Goal: Task Accomplishment & Management: Complete application form

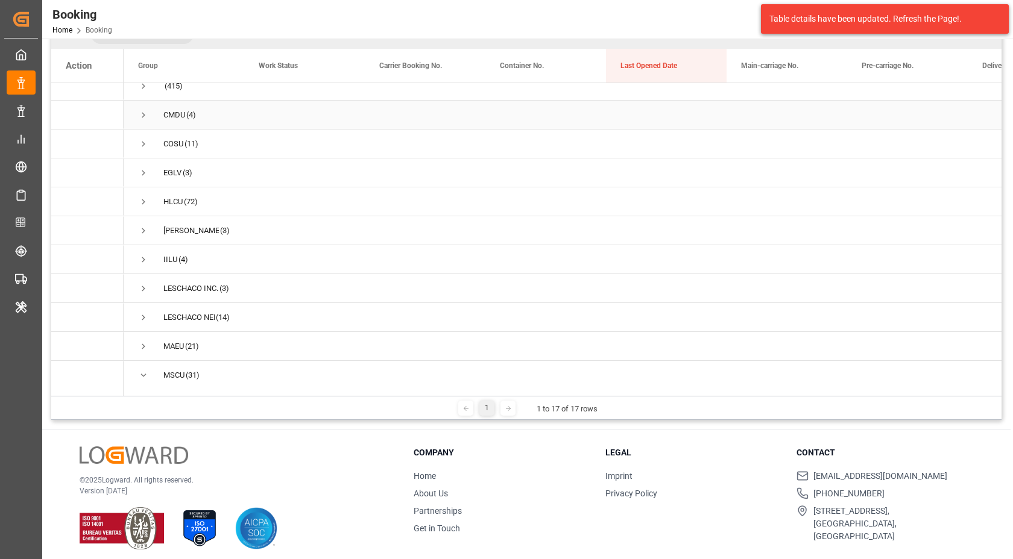
scroll to position [47, 0]
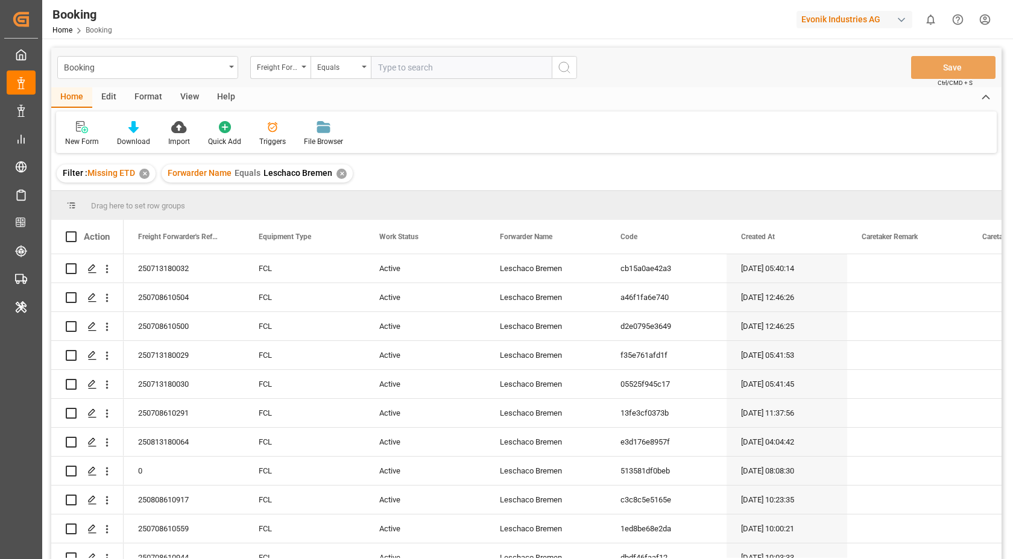
click at [874, 11] on div "Evonik Industries AG" at bounding box center [854, 19] width 116 height 17
type input "lodec"
click at [868, 80] on div "LA LODEC Asia LODECAsi-5PDP" at bounding box center [857, 81] width 206 height 27
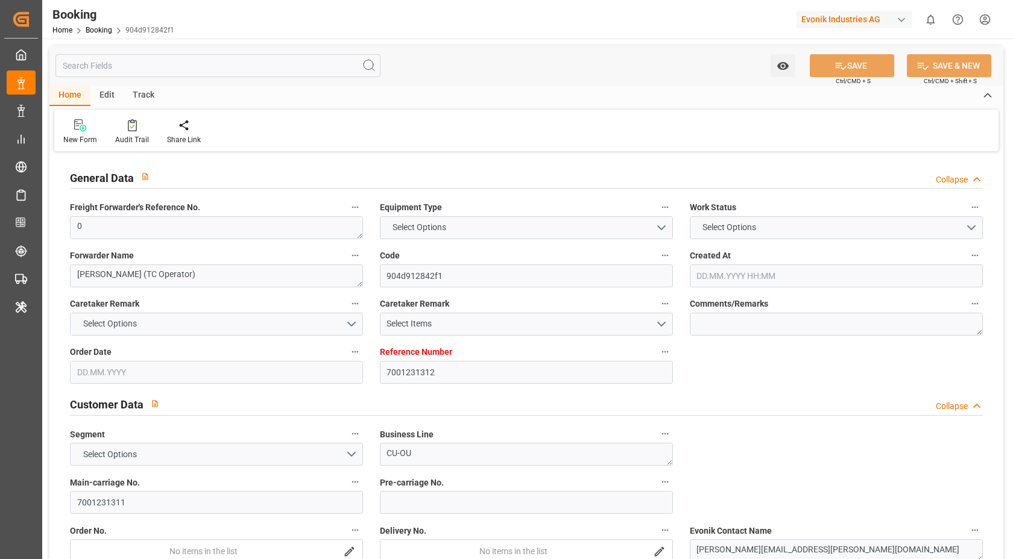
type textarea "0"
type textarea "Bertschi (TC Operator)"
type input "904d912842f1"
type input "7001231312"
type textarea "CU-OU"
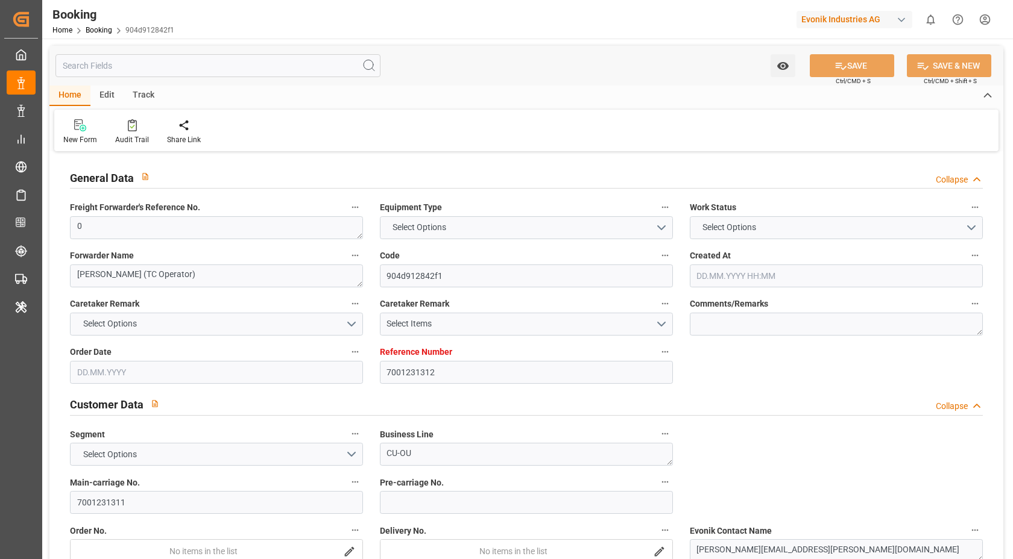
type input "7001231311"
type textarea "aline.dorna@evonik.com"
type textarea "CIF"
type textarea "SHANGHAI"
type textarea "Essen"
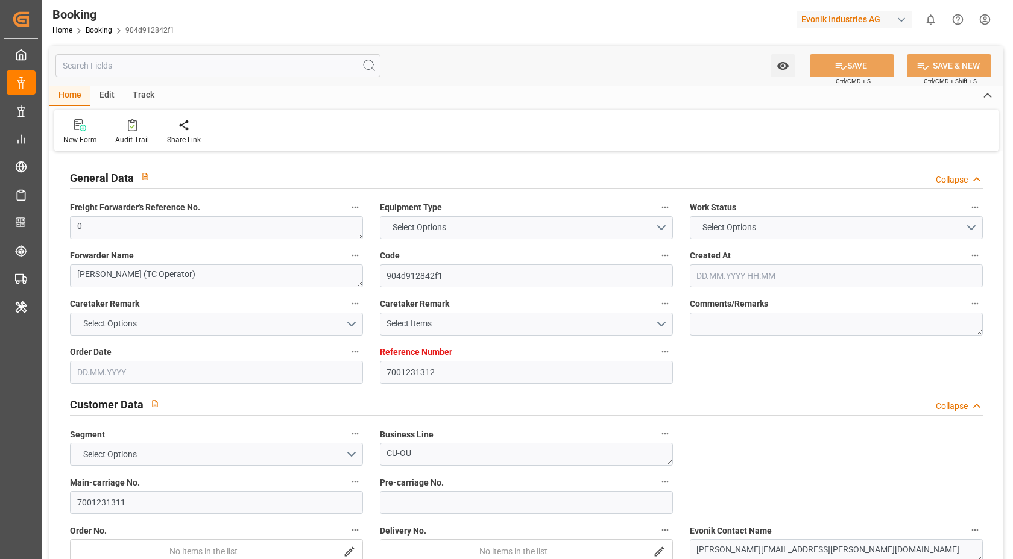
type textarea "BGBU4728862"
type input "MADRID MAERSK"
type input "HLCU"
type input "[GEOGRAPHIC_DATA]"
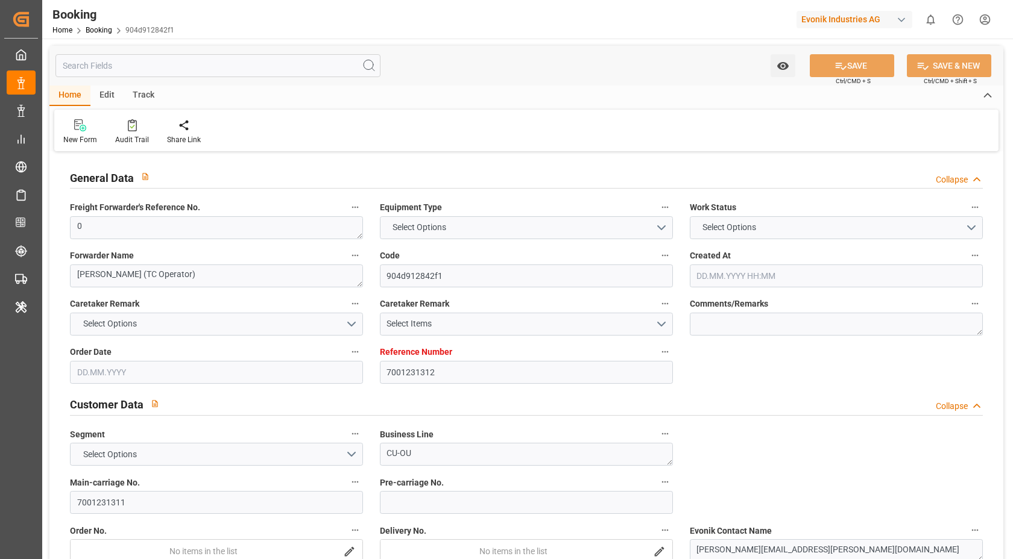
type textarea "vesselName etd [PERSON_NAME]"
type textarea "INPUT_Evonik_Seeburger_IFTMIN_1003007497_20250731075218783.edi"
type textarea "NWC/UK North West Continent / UK_CNSGH_HLCU_CU-OU"
type textarea "INPUT_Evonik_Seeburger_IFTMIN_1002987217_20250724110217892.edi,INPUT_Evonik_See…"
type textarea "1003007497"
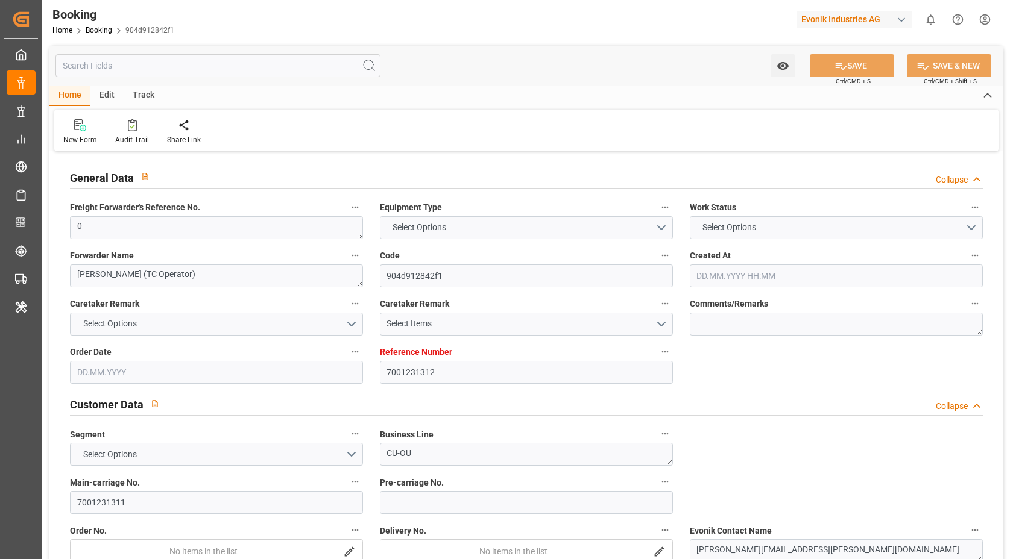
type textarea "shaini ghorai"
type textarea "Pod-PodRegionName-businessDivision-businessLine-"
type textarea "IFTMIN"
type textarea "a011t00000LcJC5AAN"
type textarea "No"
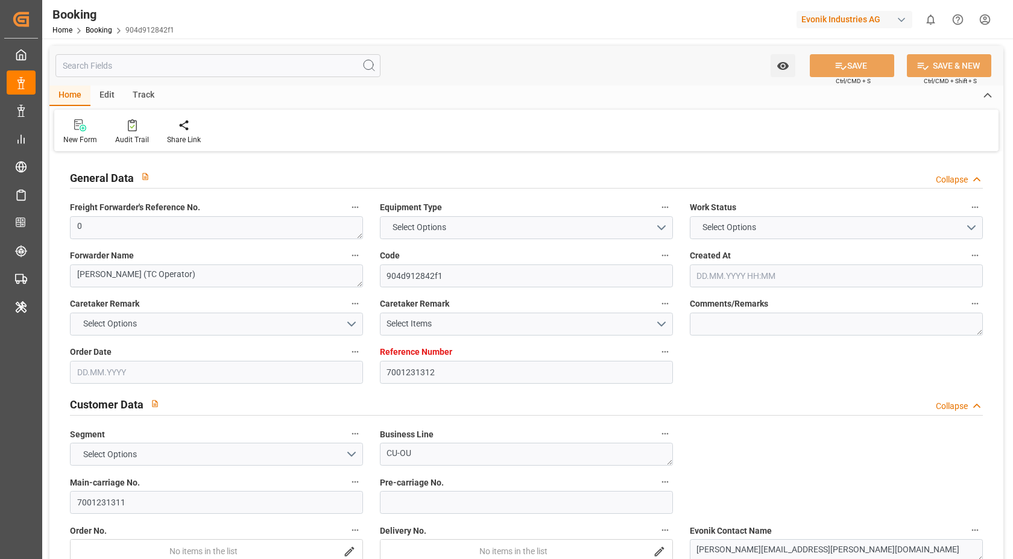
type input "7001231312"
type input "9778791"
type input "Hapag [PERSON_NAME]"
type input "Hapag [PERSON_NAME] Aktiengesellschaft"
type input "NLRTM"
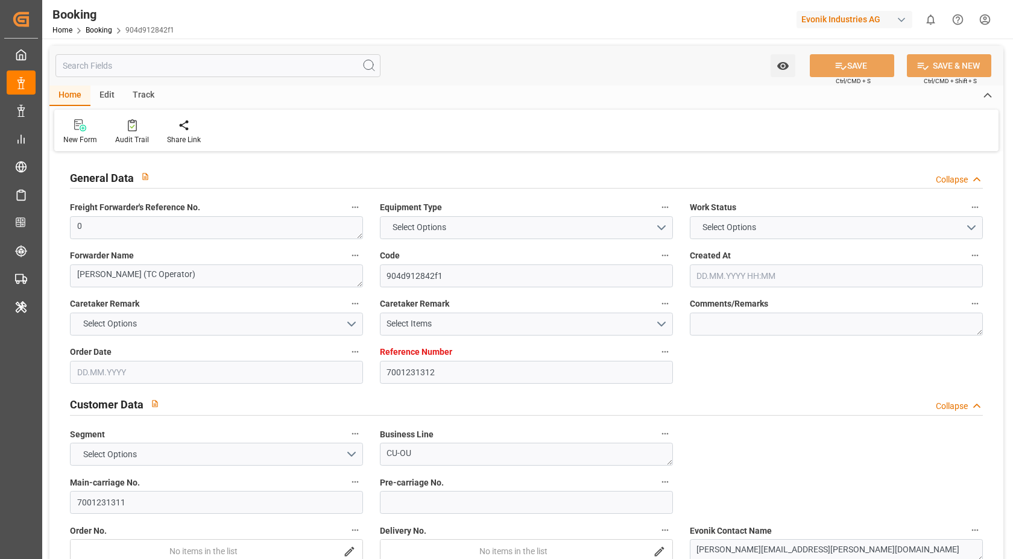
type input "CNSGH"
type input "0"
type input "24.07.2025 09:03"
type input "24.07.2025"
type input "09.10.2025"
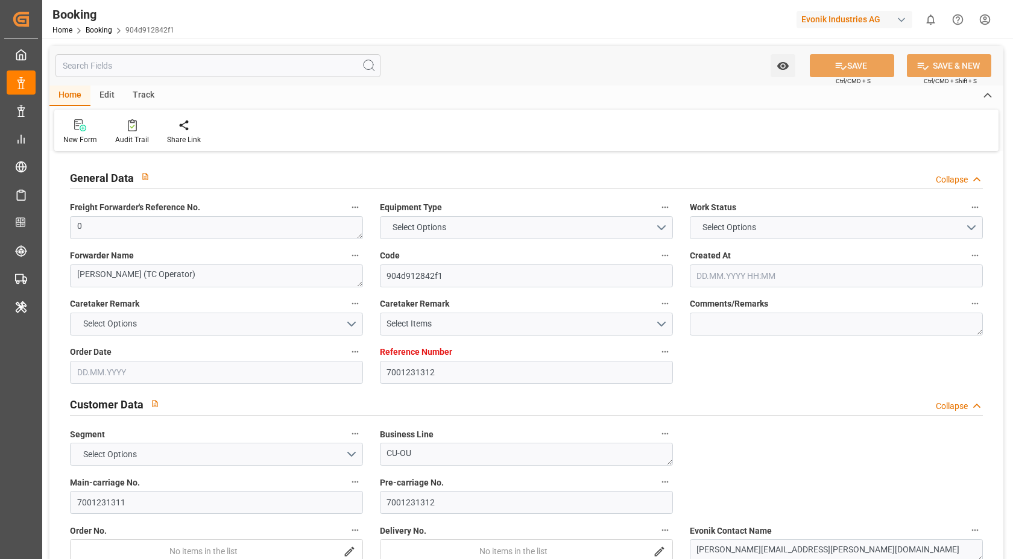
type input "13.08.2025"
type input "[DATE] 00:00"
type input "07.08.2025 00:00"
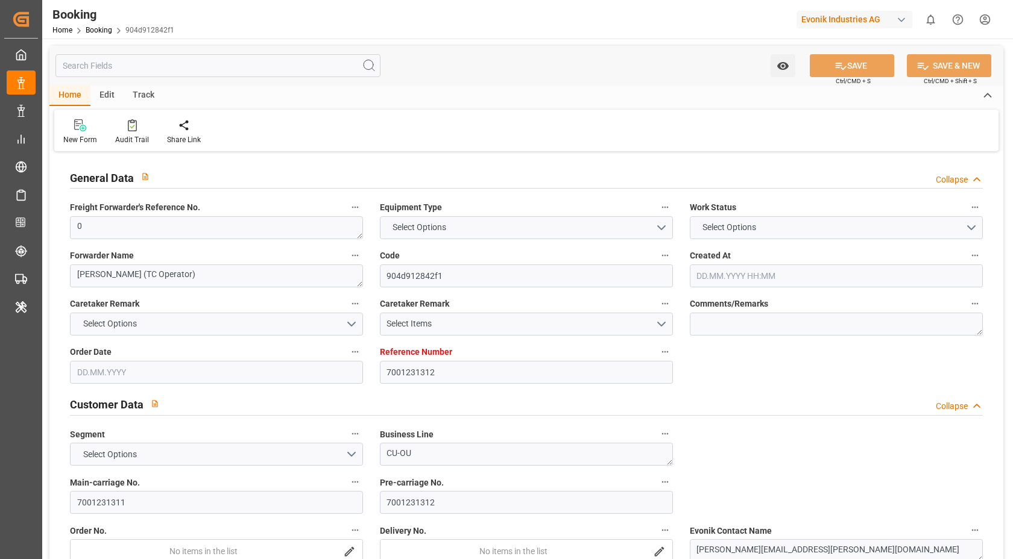
type input "[DATE] 00:00"
type input "31.07.2025"
type input "11.08.2025 06:01"
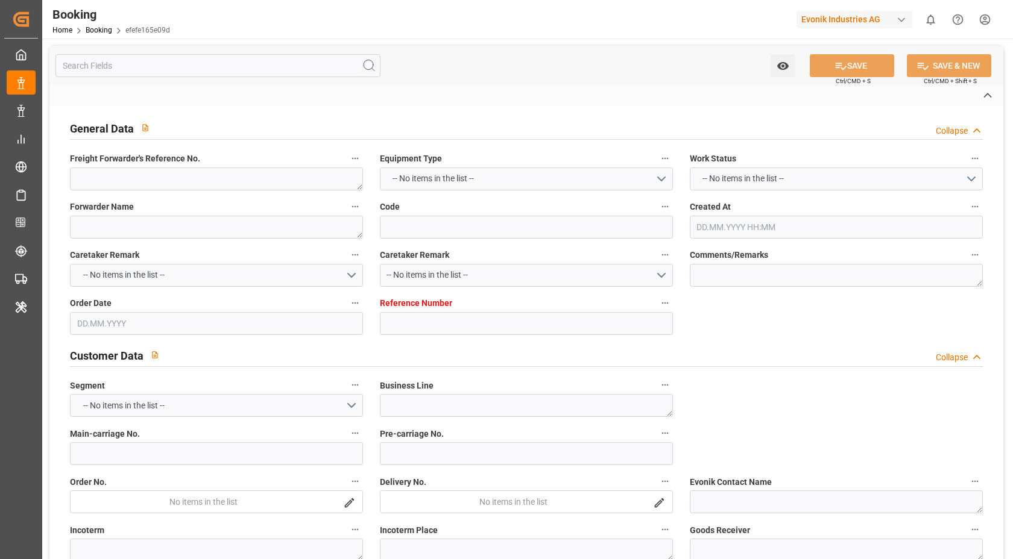
type textarea "1020251585"
type textarea "[PERSON_NAME]"
type input "efefe165e09d"
type input "7001224917"
type textarea "CU-CS"
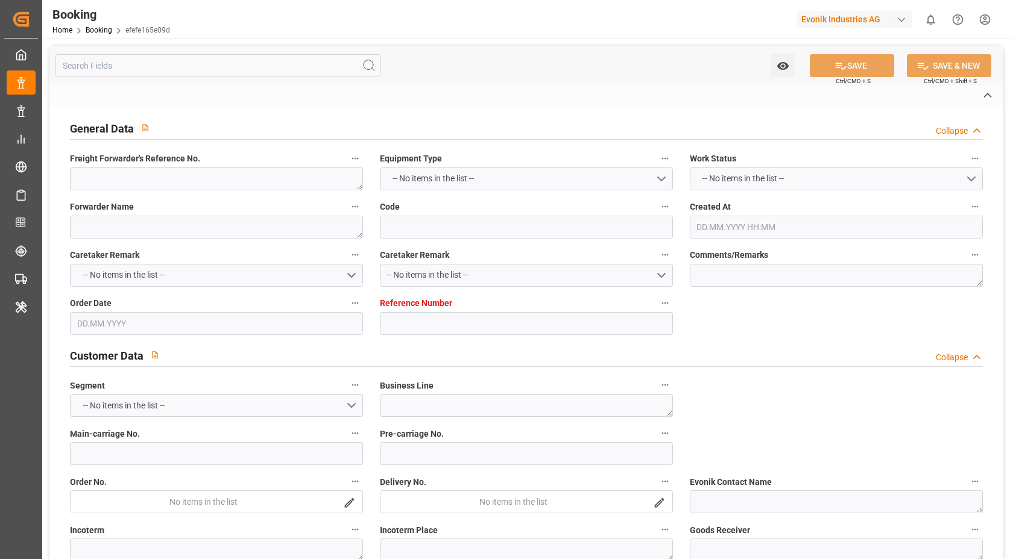
type input "7001224916"
type textarea "[EMAIL_ADDRESS][PERSON_NAME][DOMAIN_NAME]"
type textarea "CIF"
type textarea "[GEOGRAPHIC_DATA]"
type textarea "Essen"
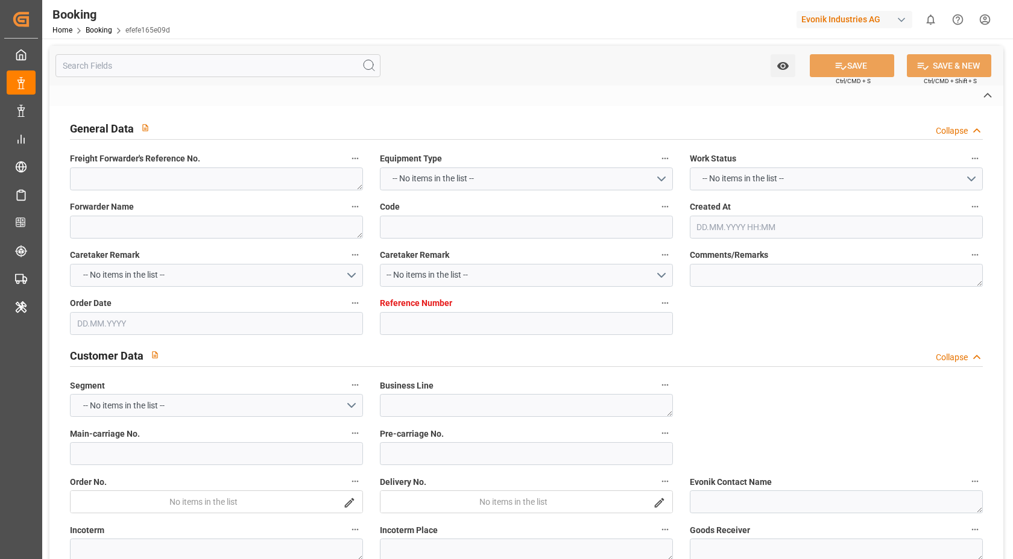
type textarea "TRHU1309884"
type input "MADRID MAERSK"
type input "HLCU"
type textarea "27779549"
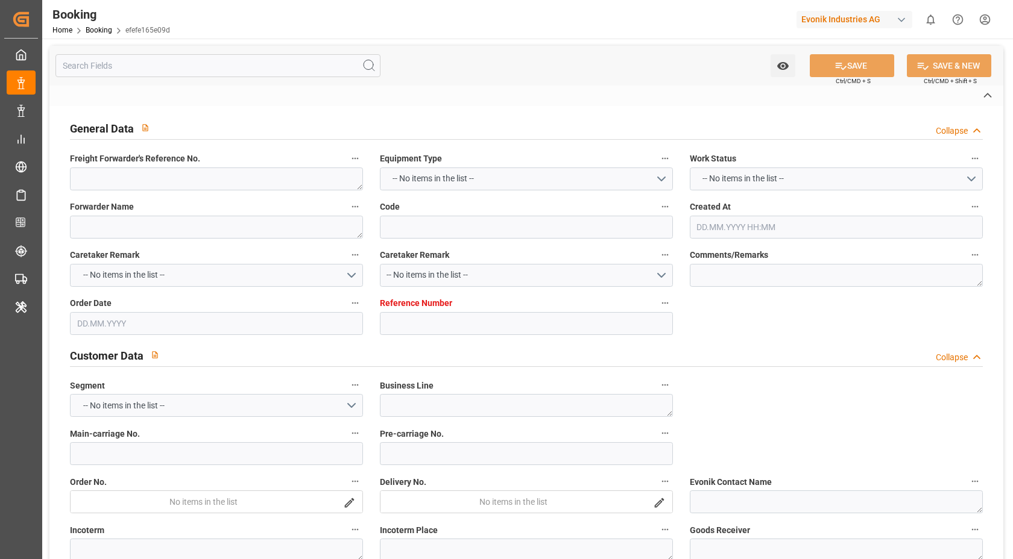
type input "[GEOGRAPHIC_DATA]"
type input "Busan"
type input "SHANGHAI PT"
type textarea "vesselName etd [PERSON_NAME]"
type textarea "INPUT_Evonik_Seeburger_IFTMIN_1003012651_20250801145955675.edi"
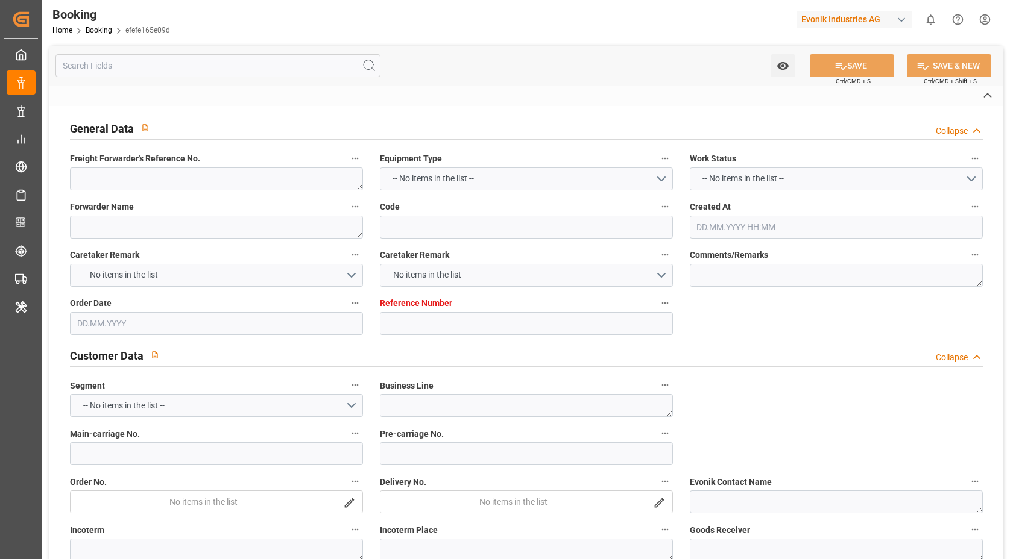
type textarea "NWC/[GEOGRAPHIC_DATA] [GEOGRAPHIC_DATA] Continent / [GEOGRAPHIC_DATA]-CS"
type textarea "INPUT_Evonik_Seeburger_IFTMIN_1002963833_20250717084804035.edi,INPUT_Evonik_See…"
type textarea "1003012651"
type textarea "Logward System"
type textarea "businessDivision-businessLine-"
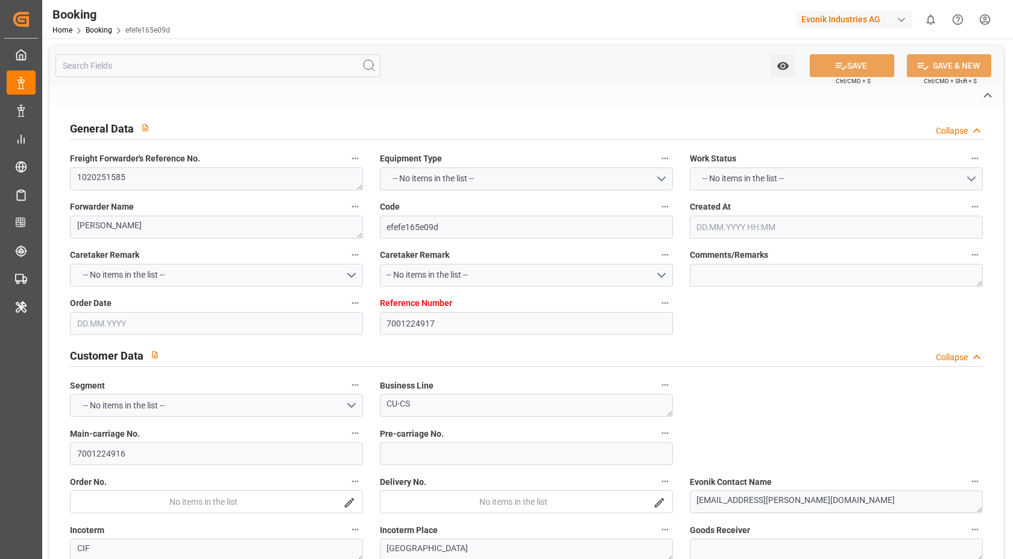
type textarea "IFTMIN"
type textarea "a011t00000LcJC5AAN"
type textarea "Yes"
type input "[GEOGRAPHIC_DATA]"
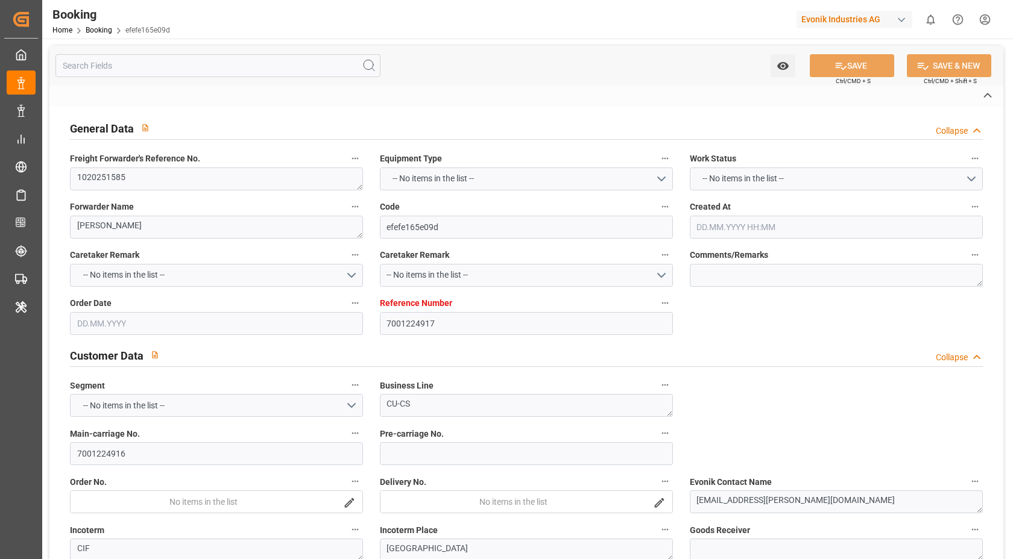
type input "[GEOGRAPHIC_DATA]"
type input "DE"
type input "TRUCK"
type input "[GEOGRAPHIC_DATA]"
type input "DE"
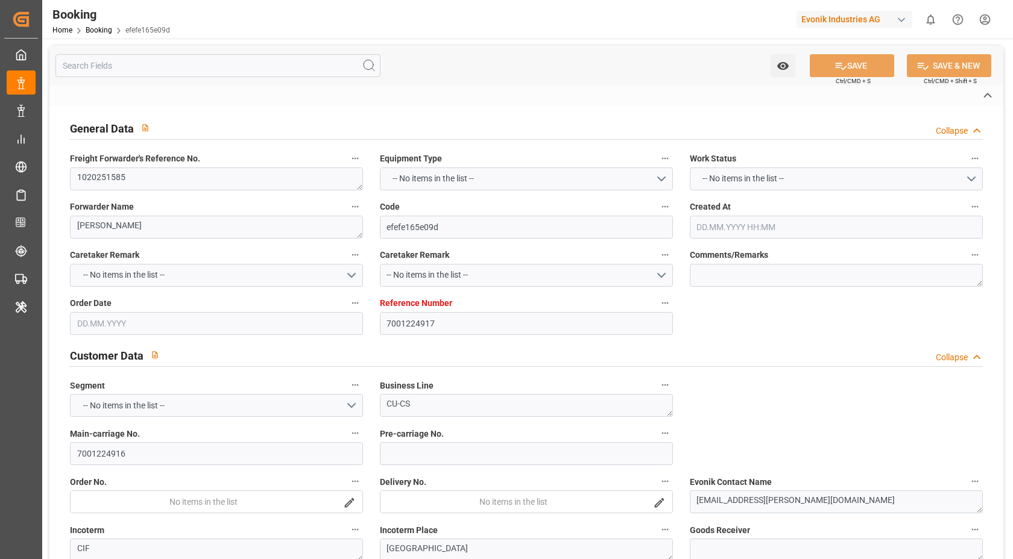
type input "BARGE"
type input "532E"
type input "VESSEL"
type input "COCHRANE"
type input "539E"
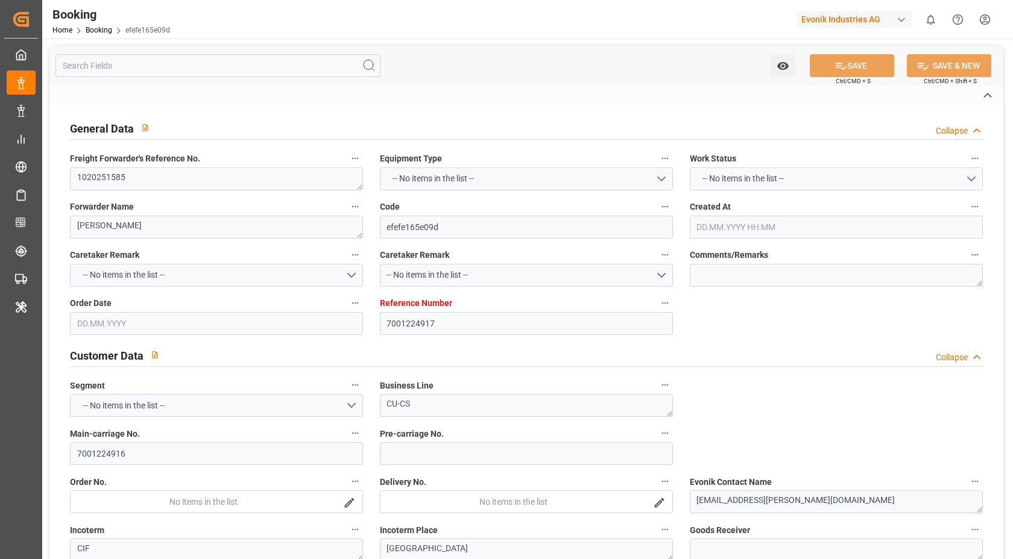
type input "COCHRANE"
type input "TRUCK"
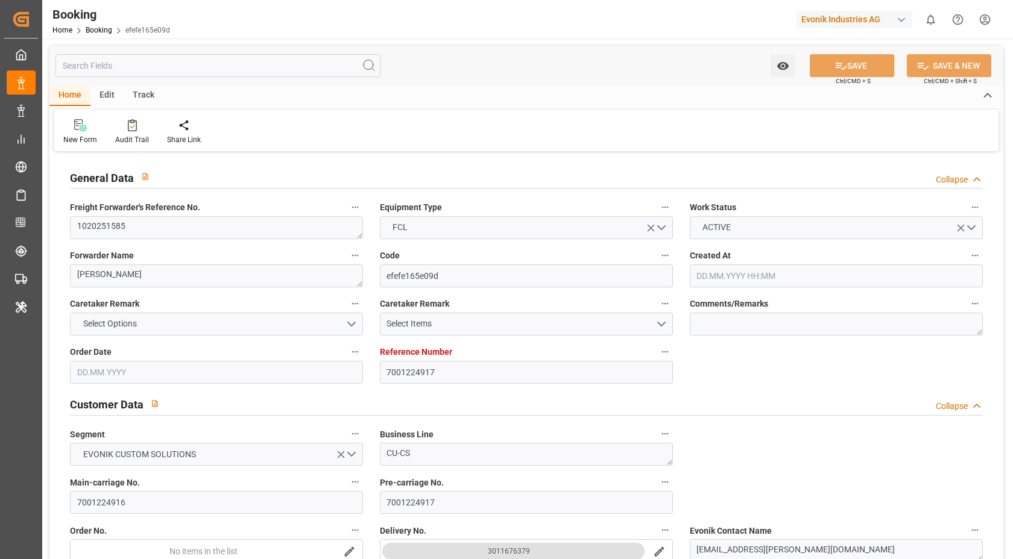
type input "7001224917"
type input "9778791"
type input "Hapag [PERSON_NAME]"
type input "Hapag [PERSON_NAME] Aktiengesellschaft"
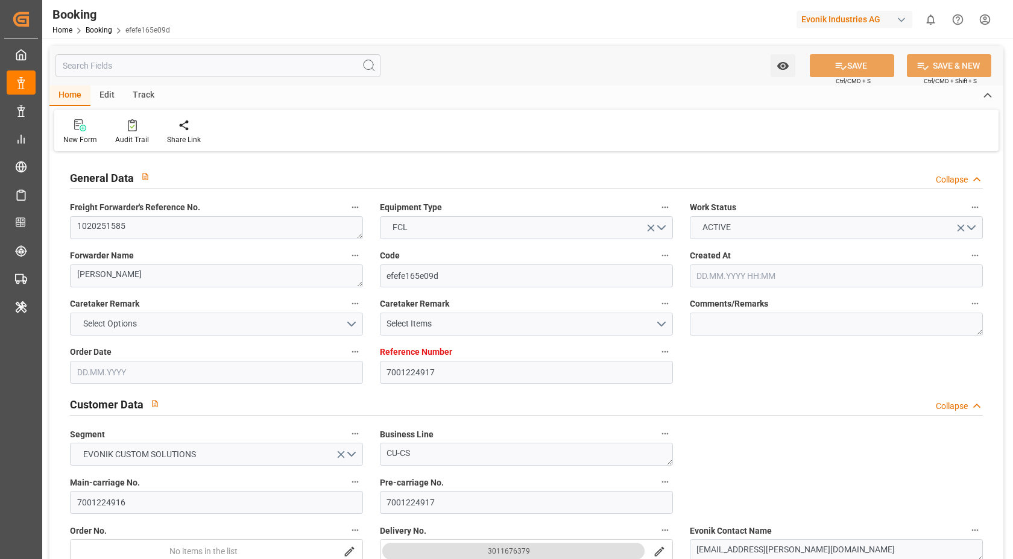
type input "NLRTM"
type input "KRPUS"
type input "CNSHG"
type input "0"
type input "NLRTM"
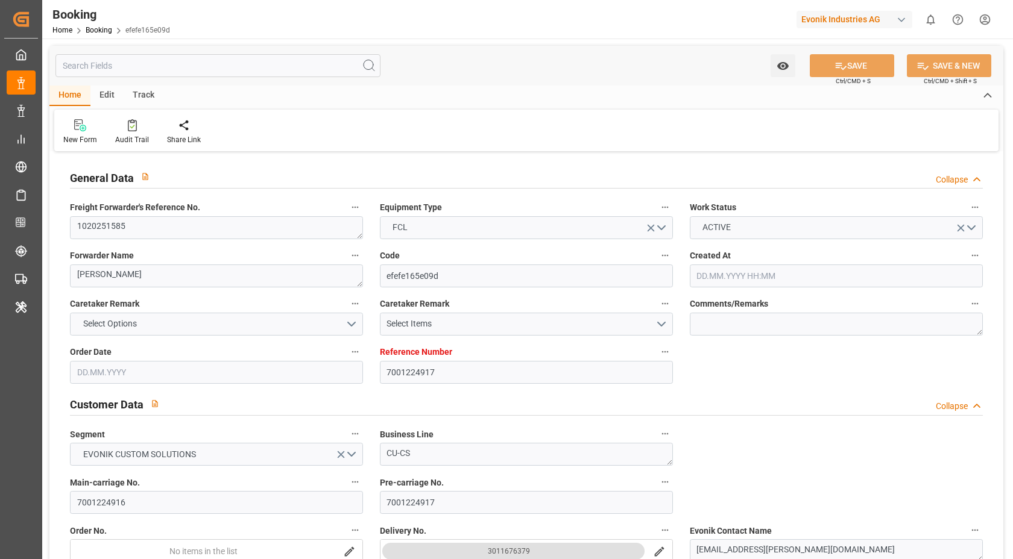
type input "KRPUS"
type input "9687540"
type input "[DATE] 06:50"
type input "[DATE]"
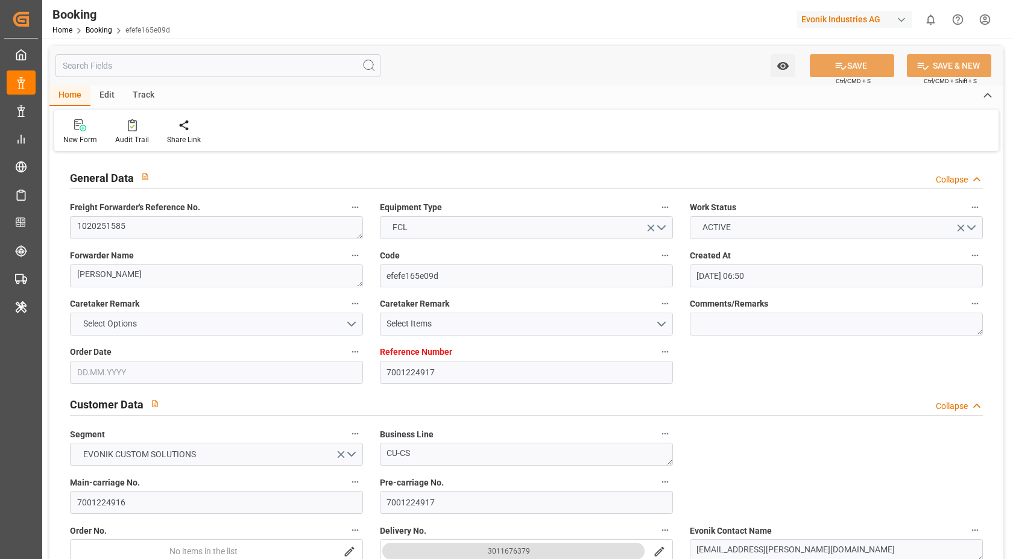
type input "[DATE]"
type input "[DATE] 00:00"
type input "[DATE] 10:00"
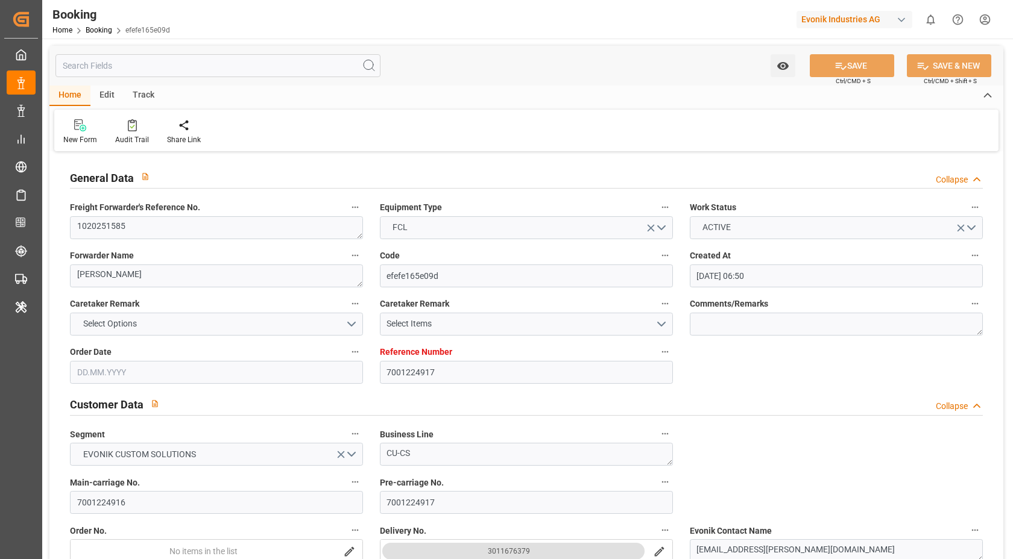
type input "[DATE] 12:10"
type input "[DATE] 15:00"
type input "[DATE] 00:00"
type input "[DATE] 01:30"
type input "[DATE] 00:00"
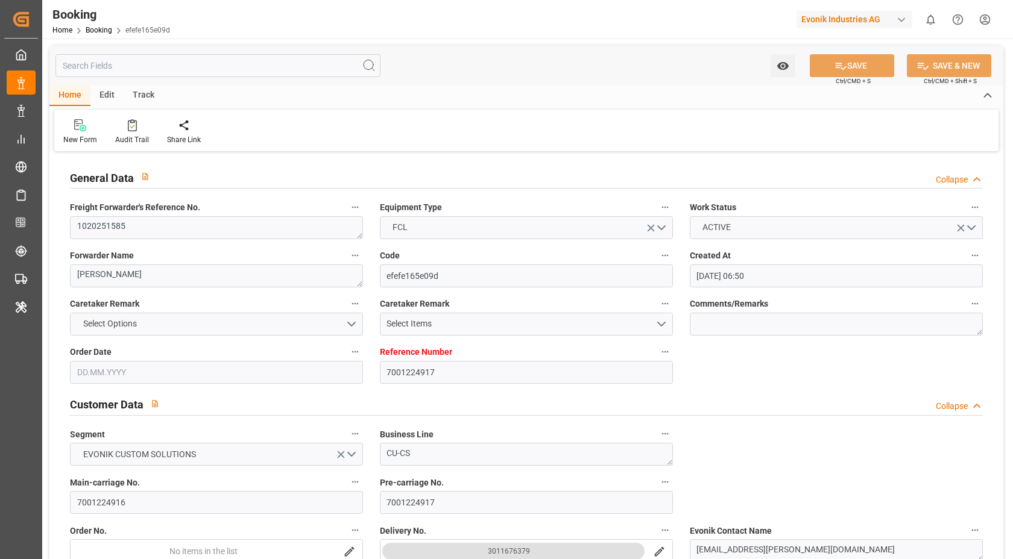
type input "[DATE] 05:00"
type input "[DATE] 00:00"
type input "[DATE]"
type input "[DATE] 08:09"
type input "[DATE]"
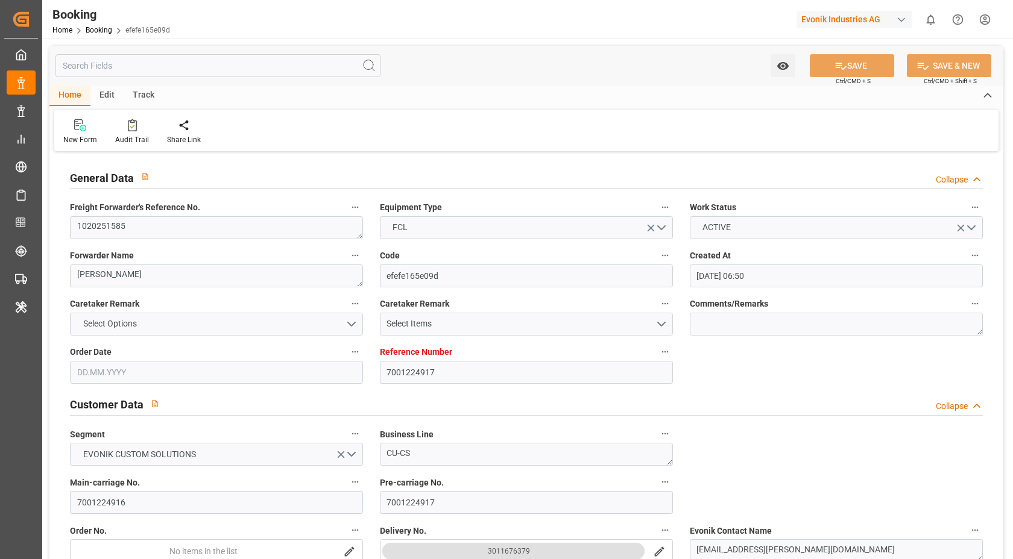
type input "[DATE] 10:23"
type input "[DATE] 19:31"
type input "[DATE] 02:16"
type input "[DATE] 11:09"
type input "[DATE] 01:30"
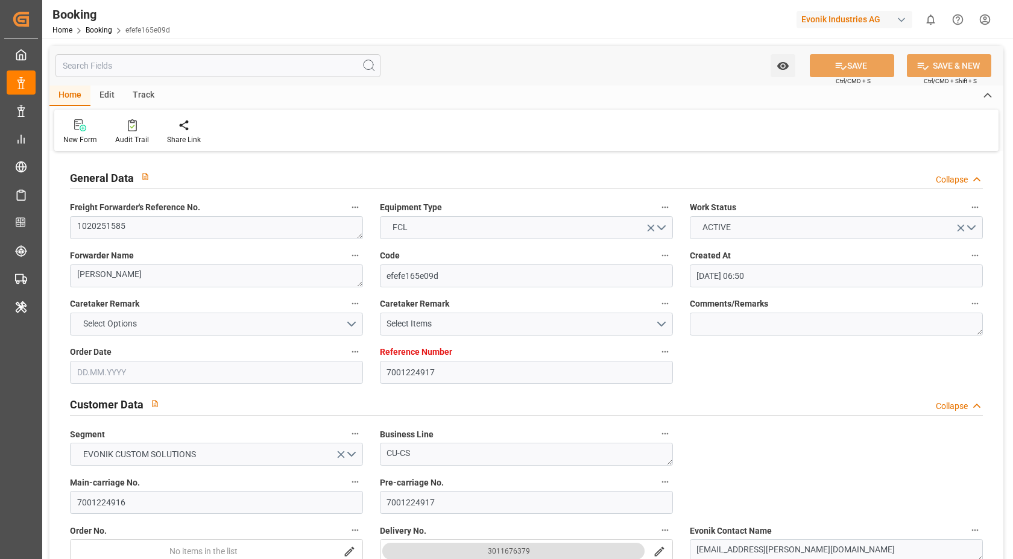
type input "[DATE] 10:32"
type input "[DATE] 05:00"
type input "[DATE] 15:00"
type input "[DATE] 04:33"
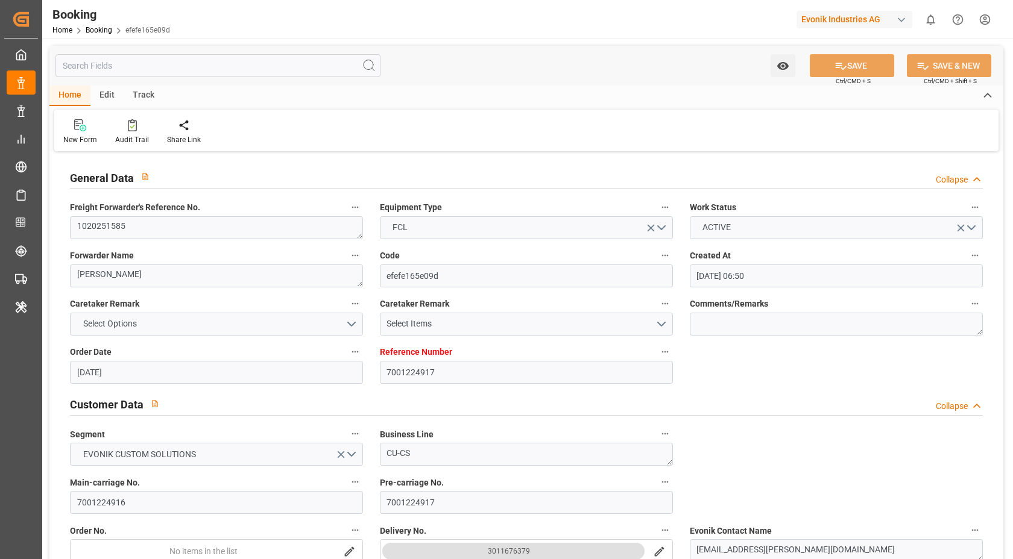
click at [128, 116] on div "New Form Audit Trail Share Link" at bounding box center [526, 131] width 944 height 42
click at [133, 121] on icon at bounding box center [132, 125] width 9 height 12
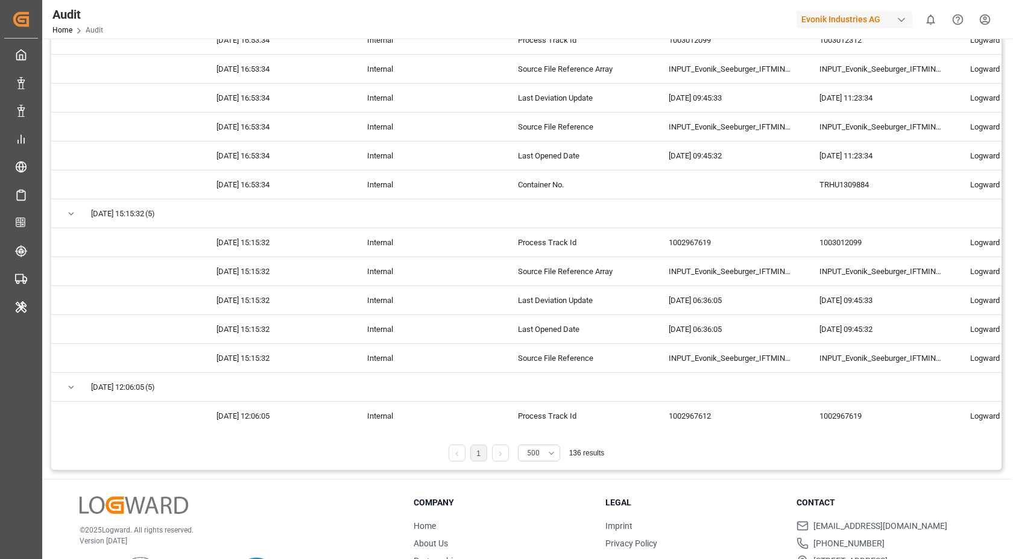
scroll to position [2875, 0]
